Goal: Task Accomplishment & Management: Use online tool/utility

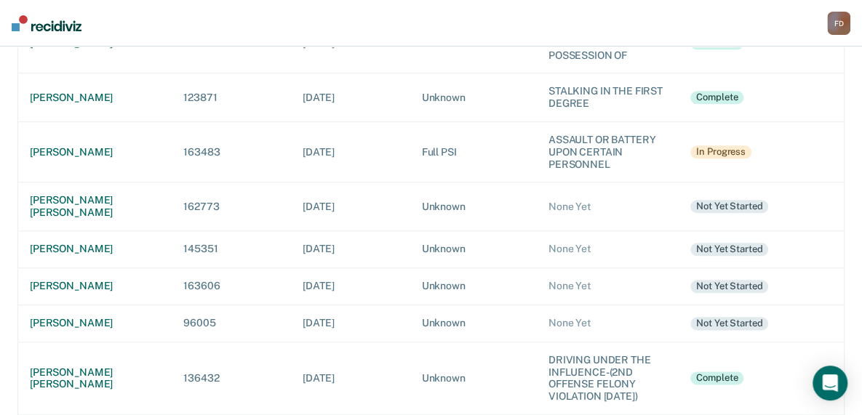
scroll to position [649, 0]
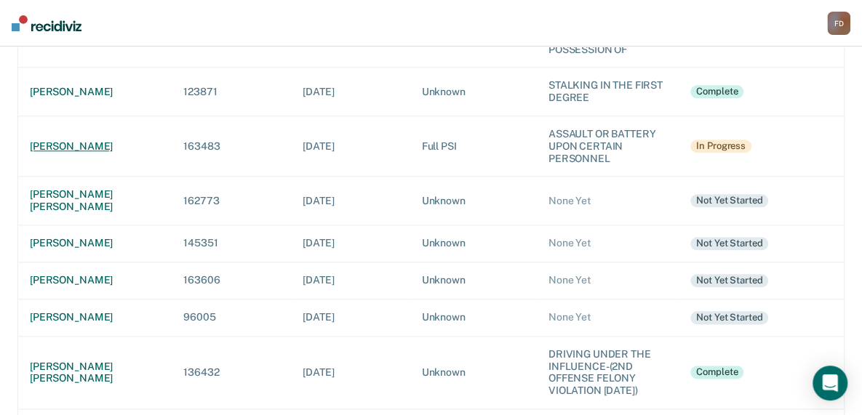
click at [75, 140] on div "[PERSON_NAME]" at bounding box center [95, 146] width 130 height 12
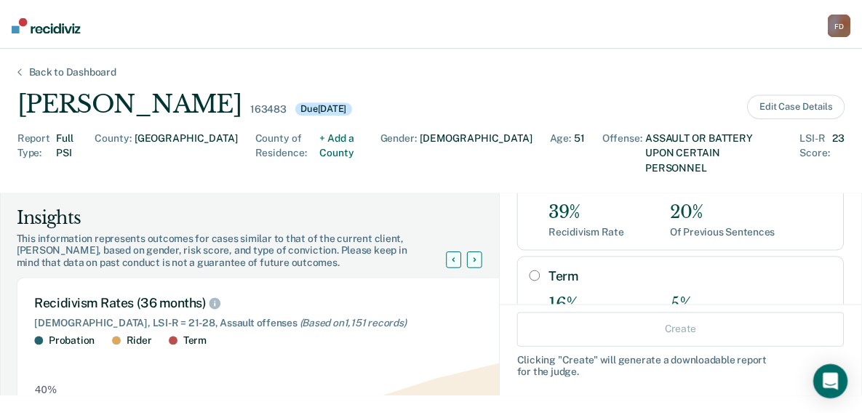
scroll to position [209, 0]
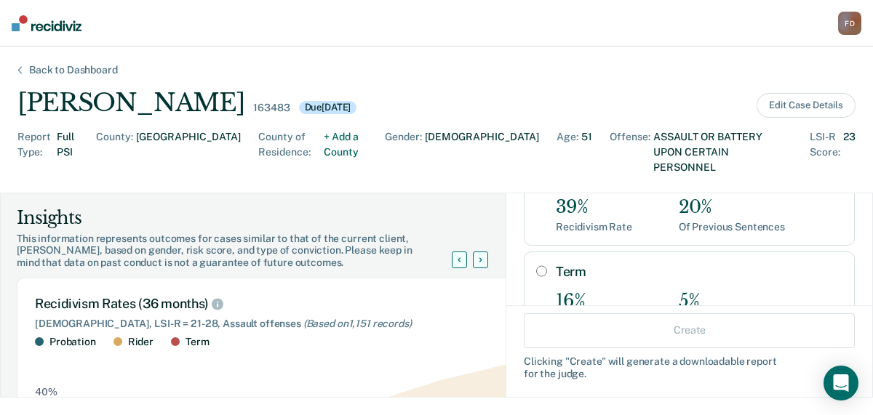
click at [536, 265] on input "Term" at bounding box center [541, 271] width 11 height 12
radio input "true"
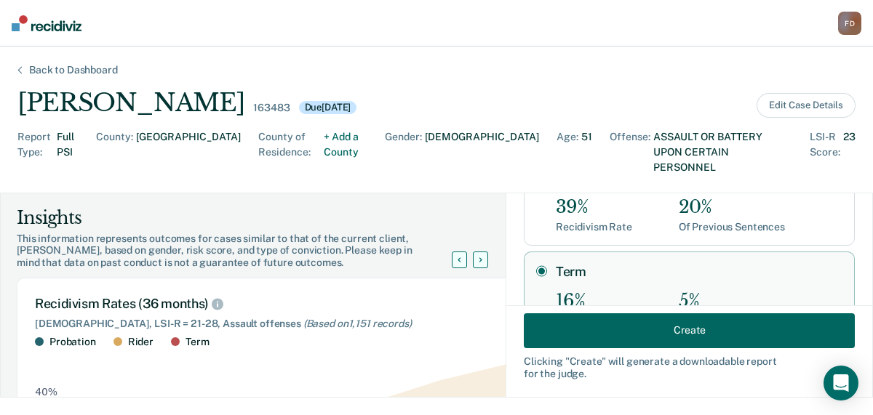
click at [628, 327] on button "Create" at bounding box center [689, 330] width 331 height 35
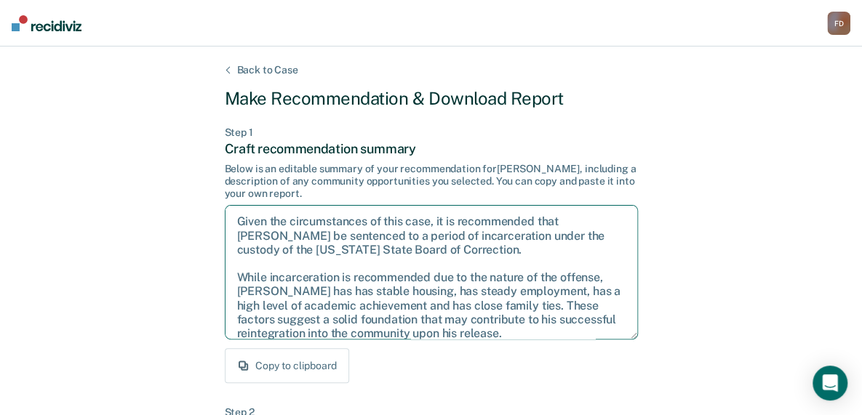
scroll to position [93, 0]
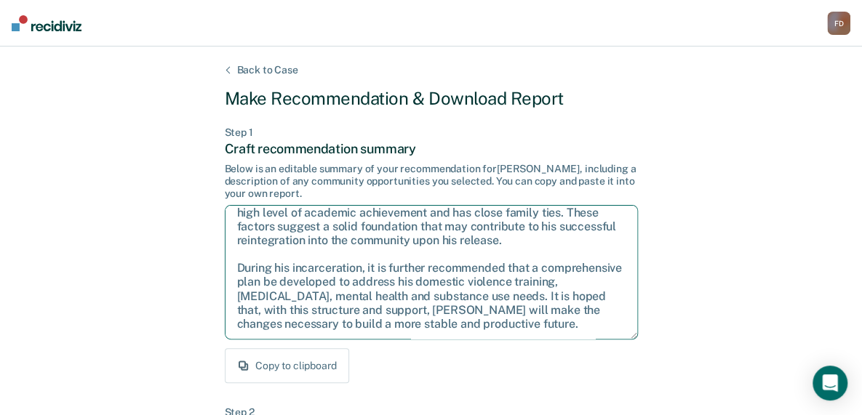
drag, startPoint x: 236, startPoint y: 216, endPoint x: 609, endPoint y: 356, distance: 398.6
click at [609, 356] on div "Step 1 Craft recommendation summary Below is an editable summary of your recomm…" at bounding box center [431, 255] width 413 height 257
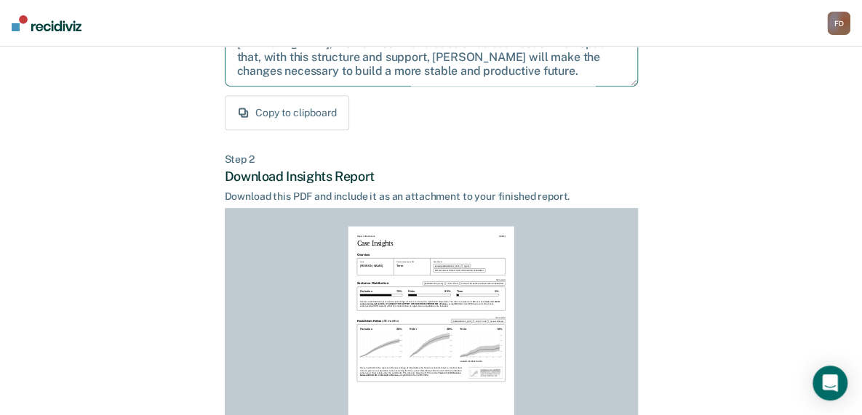
scroll to position [255, 0]
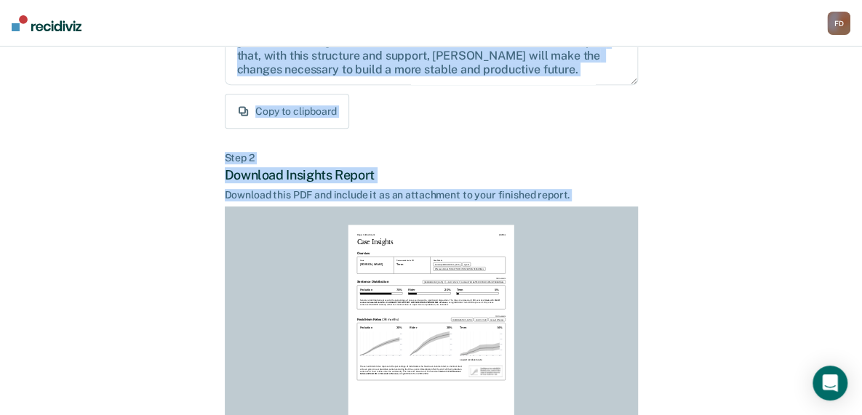
drag, startPoint x: 852, startPoint y: 279, endPoint x: 868, endPoint y: 363, distance: 85.9
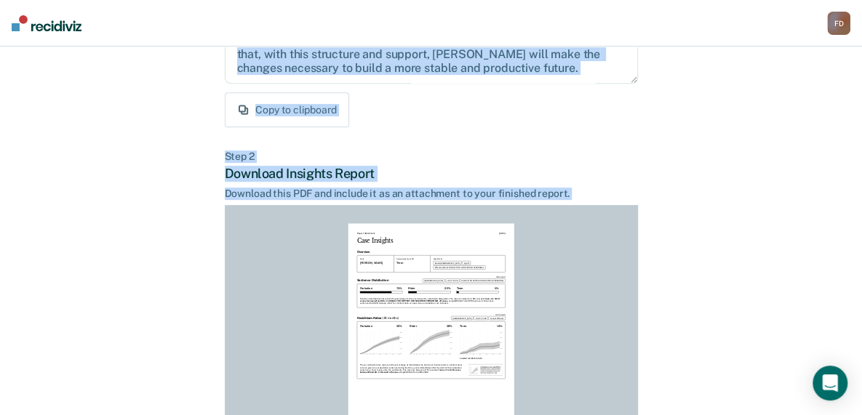
scroll to position [413, 0]
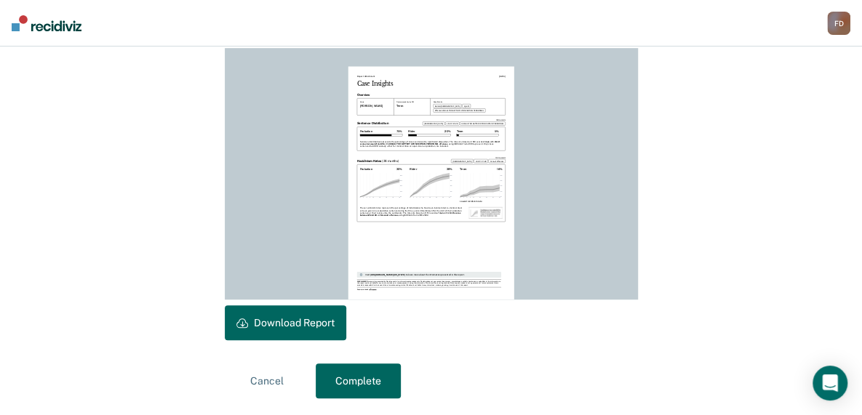
click at [249, 326] on button "Download Report" at bounding box center [285, 322] width 121 height 35
click at [374, 375] on button "Complete" at bounding box center [358, 381] width 85 height 35
